Goal: Task Accomplishment & Management: Use online tool/utility

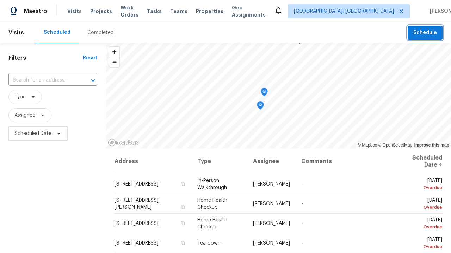
click at [425, 29] on span "Schedule" at bounding box center [425, 33] width 24 height 9
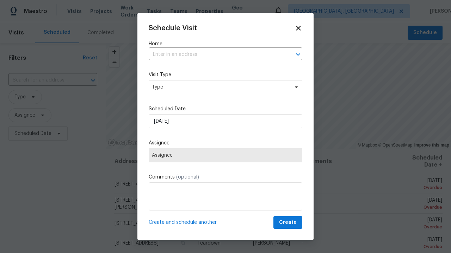
scroll to position [4, 0]
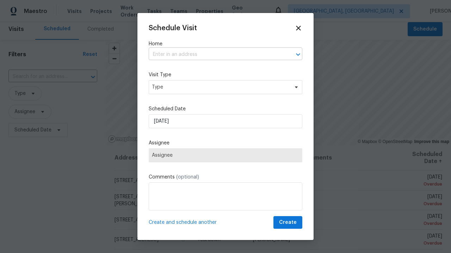
click at [215, 55] on input "text" at bounding box center [216, 54] width 134 height 11
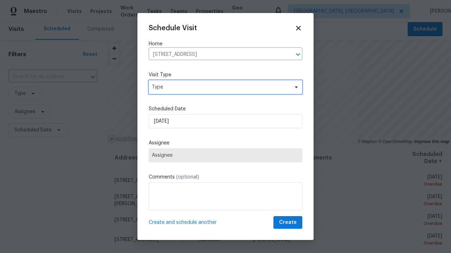
click at [225, 87] on span "Type" at bounding box center [220, 87] width 137 height 7
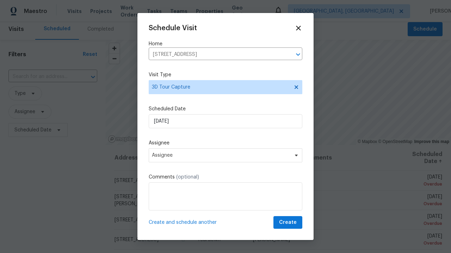
click at [225, 155] on span "Assignee" at bounding box center [221, 156] width 138 height 6
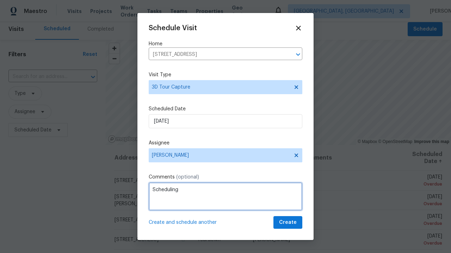
type textarea "Scheduling"
click at [288, 223] on span "Create" at bounding box center [288, 223] width 18 height 9
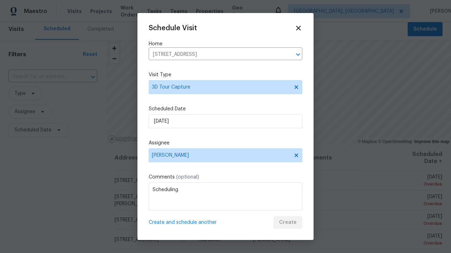
scroll to position [0, 0]
